Goal: Information Seeking & Learning: Learn about a topic

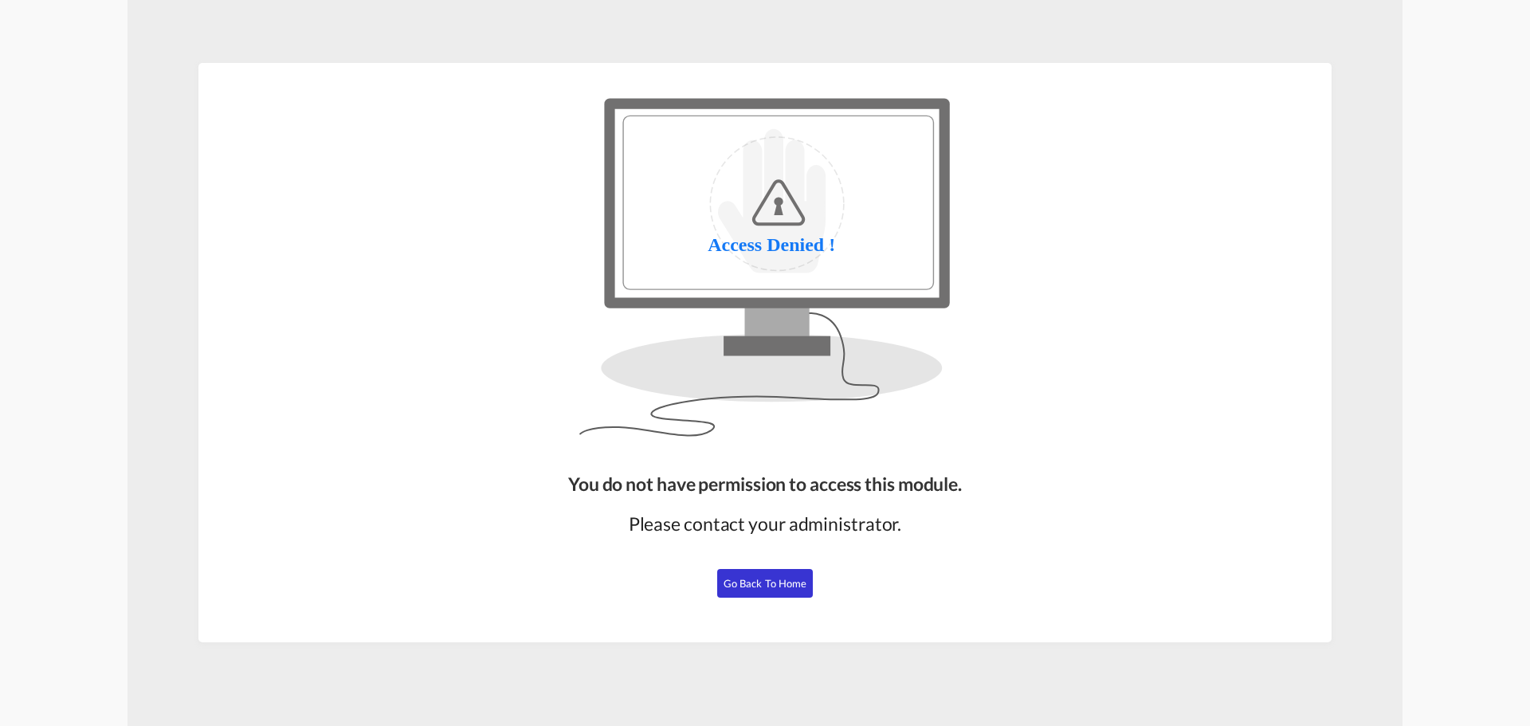
click at [767, 578] on span "Go Back to Home" at bounding box center [765, 583] width 84 height 13
click at [739, 588] on span "Go Back to Home" at bounding box center [765, 583] width 84 height 13
